Goal: Task Accomplishment & Management: Use online tool/utility

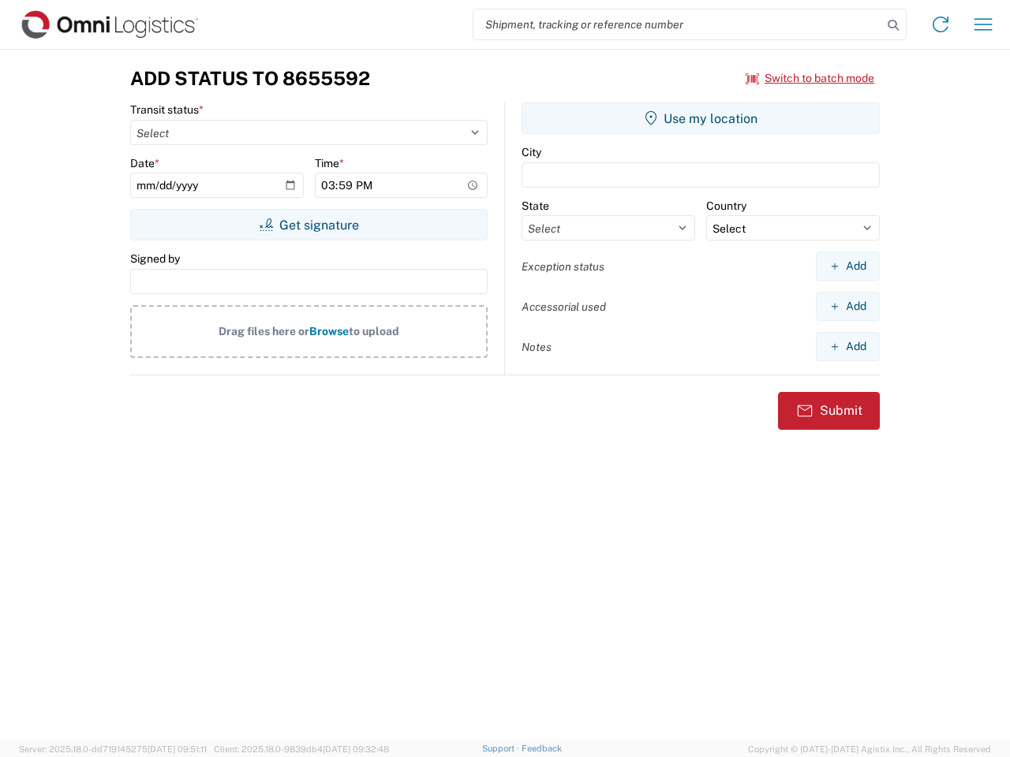
click at [678, 24] on input "search" at bounding box center [677, 24] width 409 height 30
click at [893, 25] on icon at bounding box center [893, 25] width 22 height 22
click at [941, 24] on icon at bounding box center [940, 24] width 25 height 25
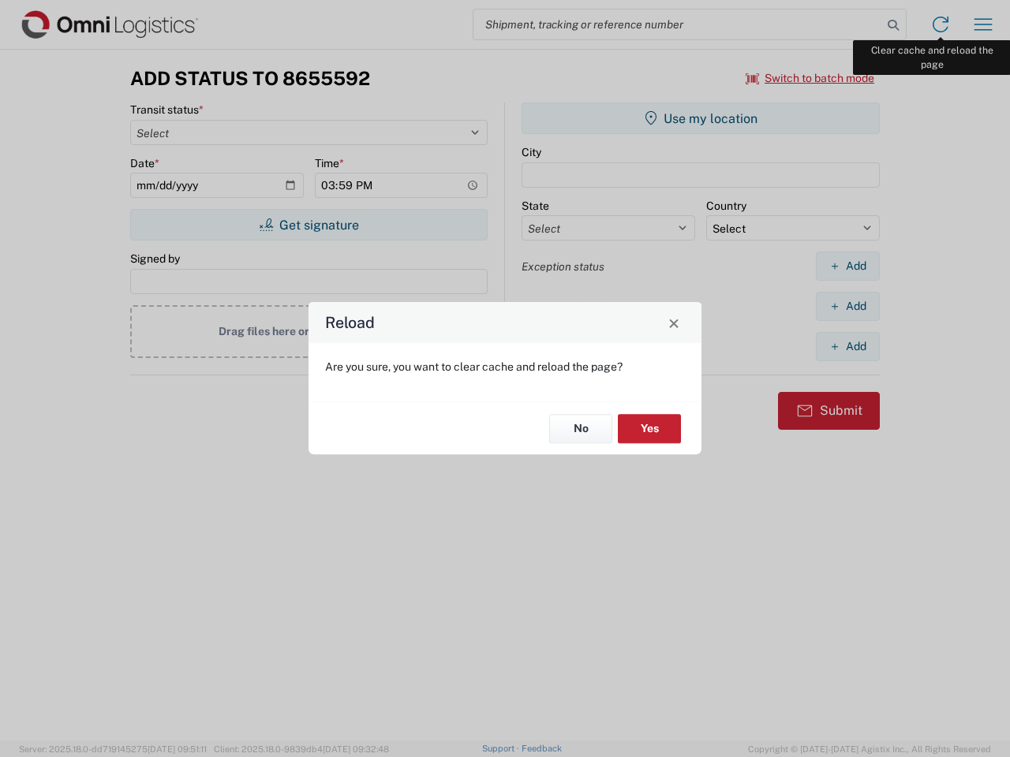
click at [983, 24] on div "Reload Are you sure, you want to clear cache and reload the page? No Yes" at bounding box center [505, 378] width 1010 height 757
click at [810, 78] on div "Reload Are you sure, you want to clear cache and reload the page? No Yes" at bounding box center [505, 378] width 1010 height 757
click at [309, 225] on div "Reload Are you sure, you want to clear cache and reload the page? No Yes" at bounding box center [505, 378] width 1010 height 757
click at [701, 118] on div "Reload Are you sure, you want to clear cache and reload the page? No Yes" at bounding box center [505, 378] width 1010 height 757
click at [847, 266] on div "Reload Are you sure, you want to clear cache and reload the page? No Yes" at bounding box center [505, 378] width 1010 height 757
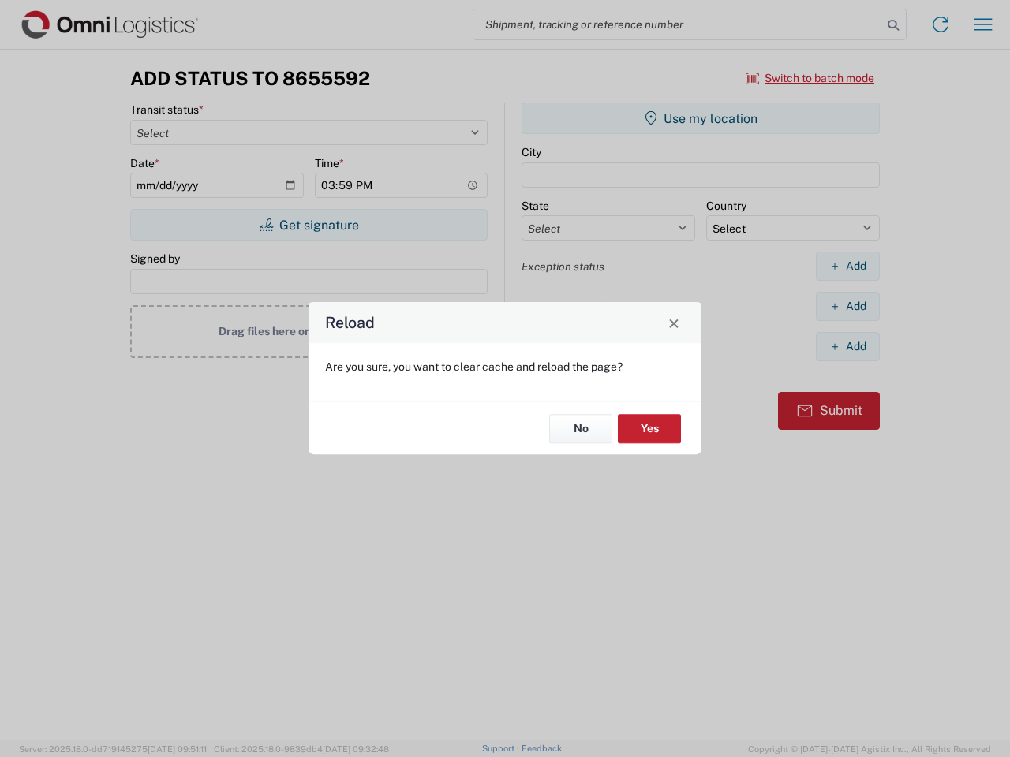
click at [847, 306] on div "Reload Are you sure, you want to clear cache and reload the page? No Yes" at bounding box center [505, 378] width 1010 height 757
click at [847, 346] on div "Reload Are you sure, you want to clear cache and reload the page? No Yes" at bounding box center [505, 378] width 1010 height 757
